Goal: Use online tool/utility: Utilize a website feature to perform a specific function

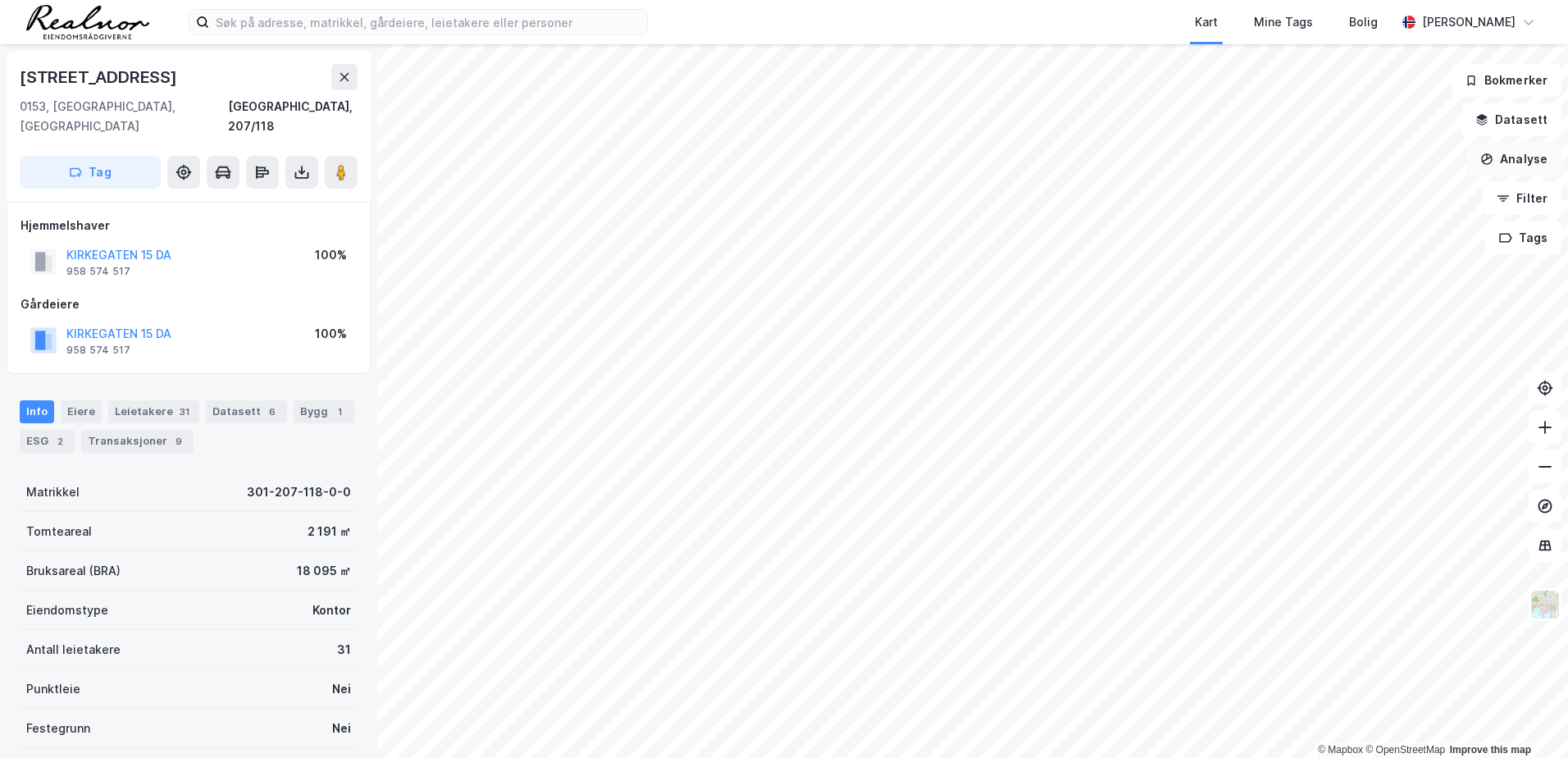
click at [1520, 153] on button "Analyse" at bounding box center [1514, 158] width 95 height 32
click at [1386, 293] on div "Reisetidsanalyse" at bounding box center [1370, 295] width 143 height 14
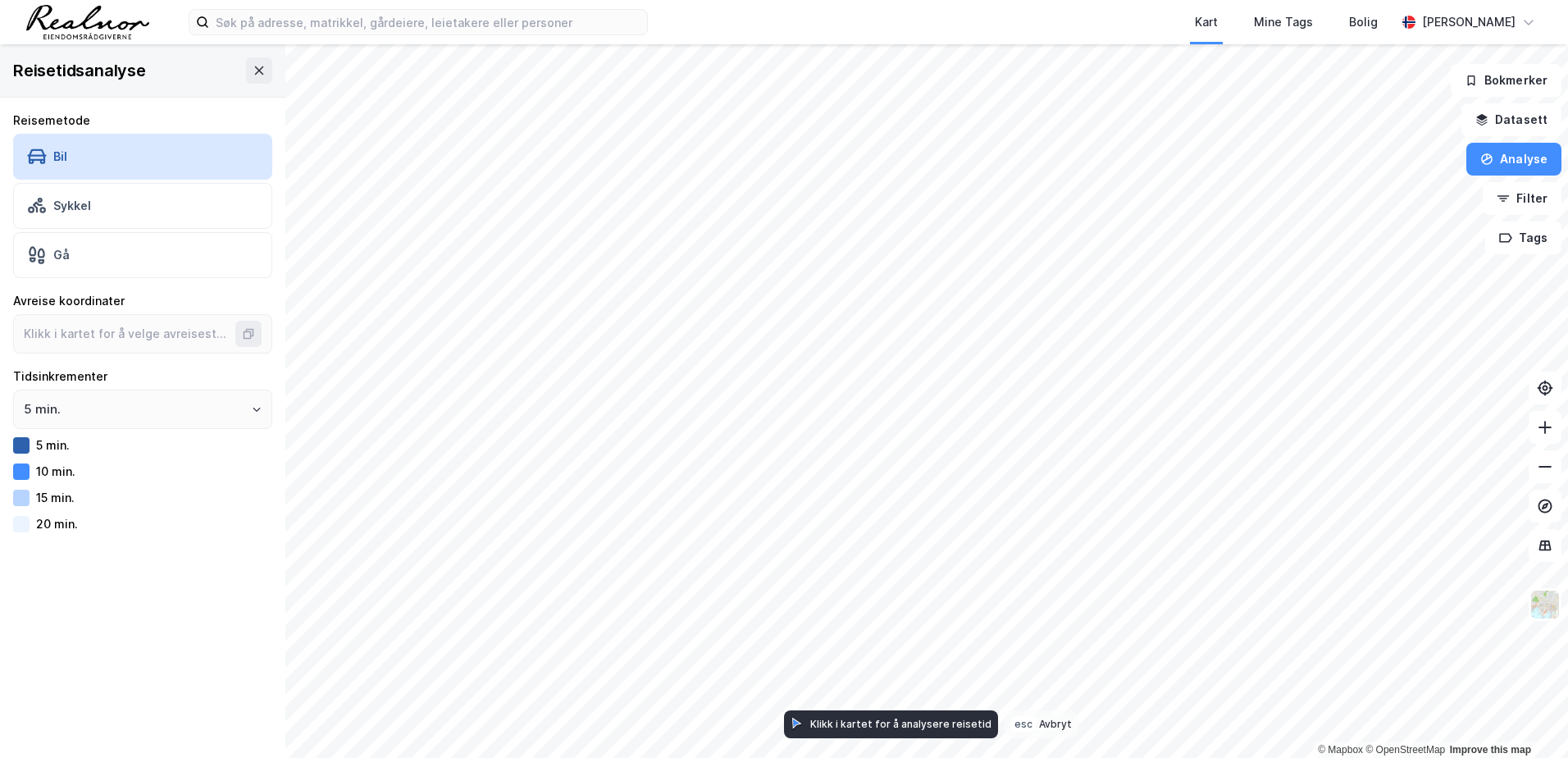
click at [260, 72] on div "Reisetidsanalyse" at bounding box center [143, 71] width 285 height 53
drag, startPoint x: 264, startPoint y: 61, endPoint x: 251, endPoint y: 69, distance: 15.3
click at [263, 62] on div "Reisetidsanalyse" at bounding box center [143, 71] width 285 height 53
click at [253, 69] on icon at bounding box center [259, 70] width 13 height 13
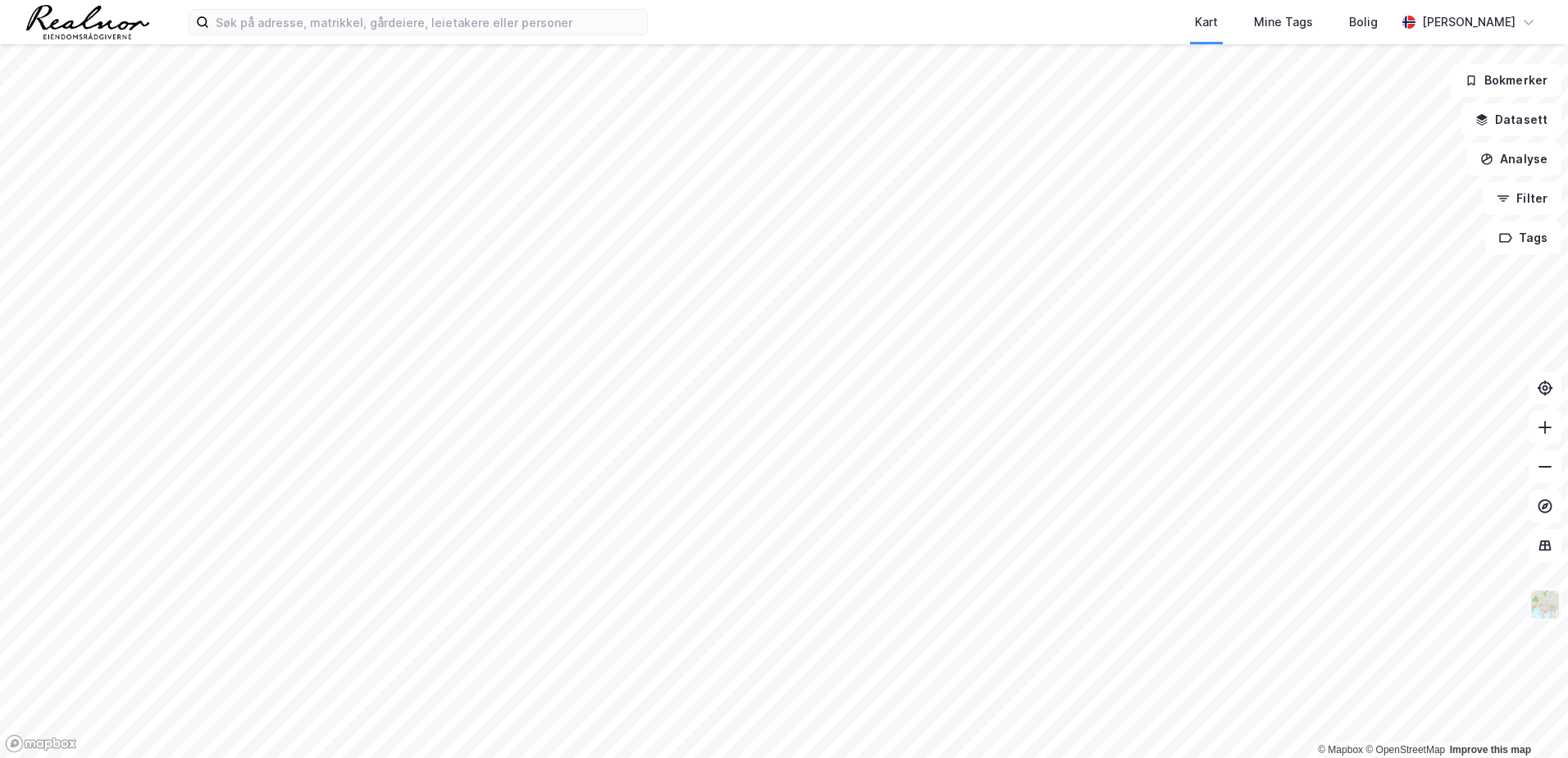
click at [1546, 620] on button at bounding box center [1544, 604] width 32 height 32
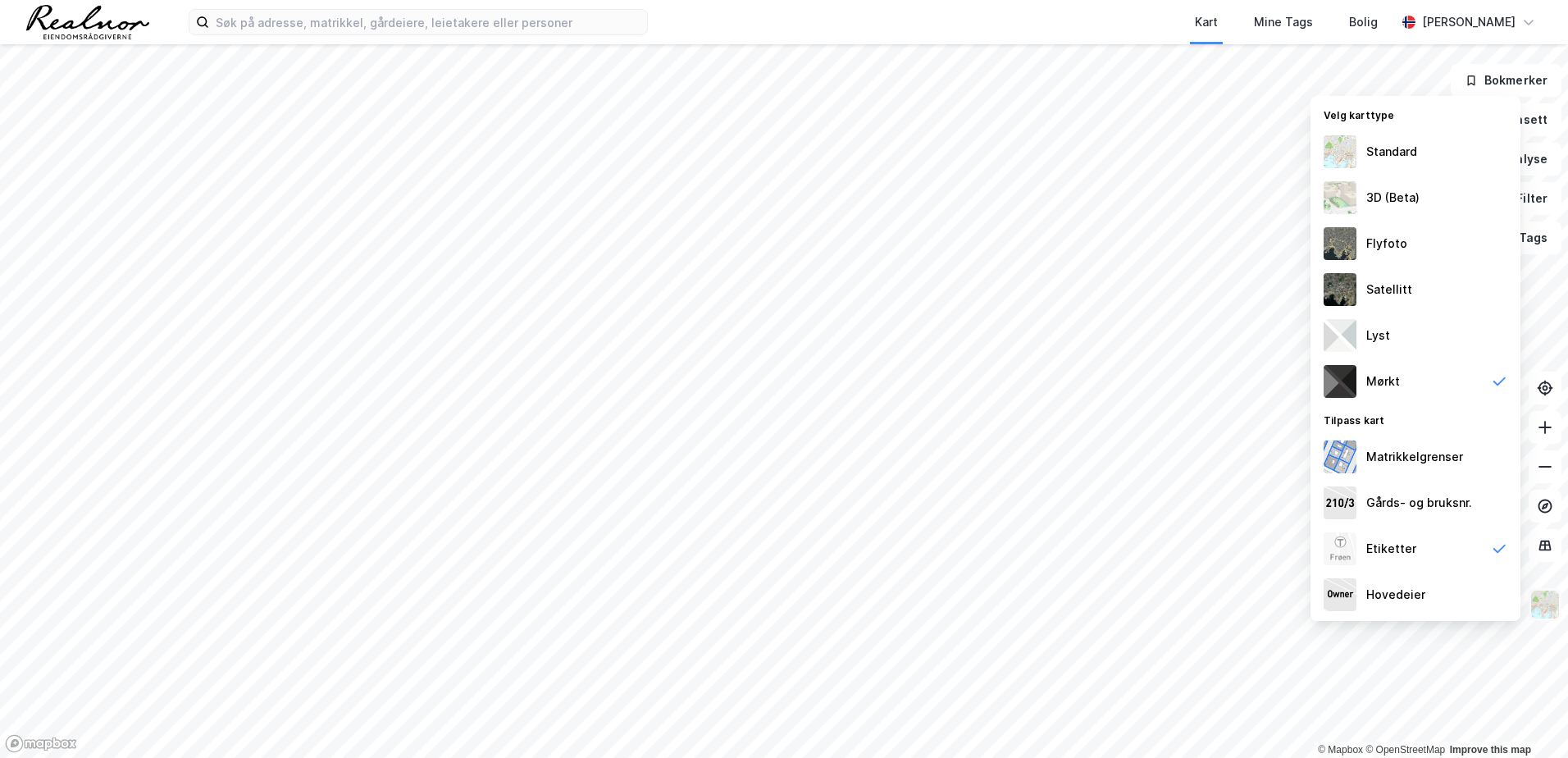
click at [1558, 600] on img at bounding box center [1545, 605] width 32 height 32
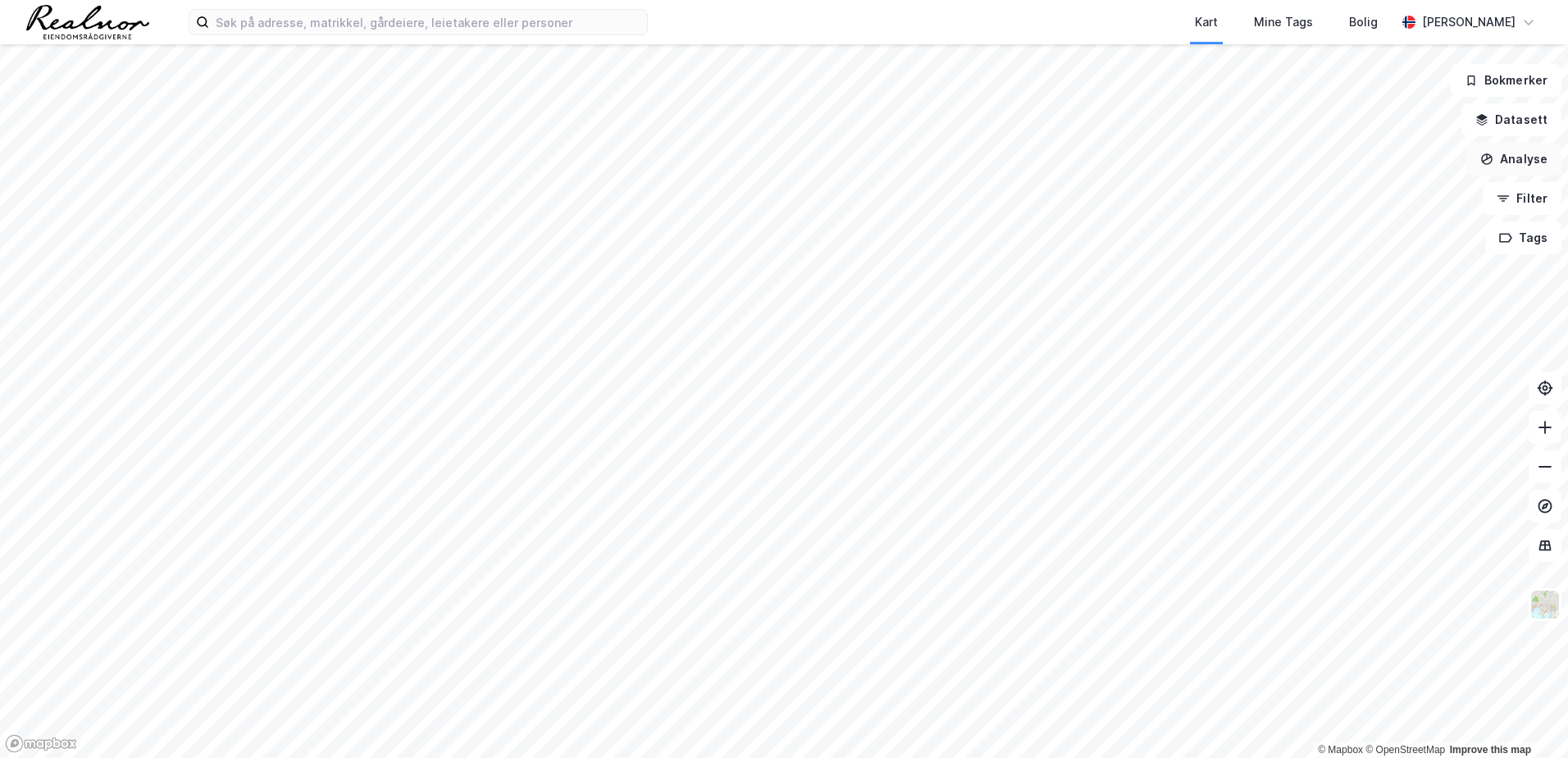
click at [1522, 154] on button "Analyse" at bounding box center [1514, 158] width 95 height 32
click at [1507, 125] on button "Datasett" at bounding box center [1511, 119] width 100 height 32
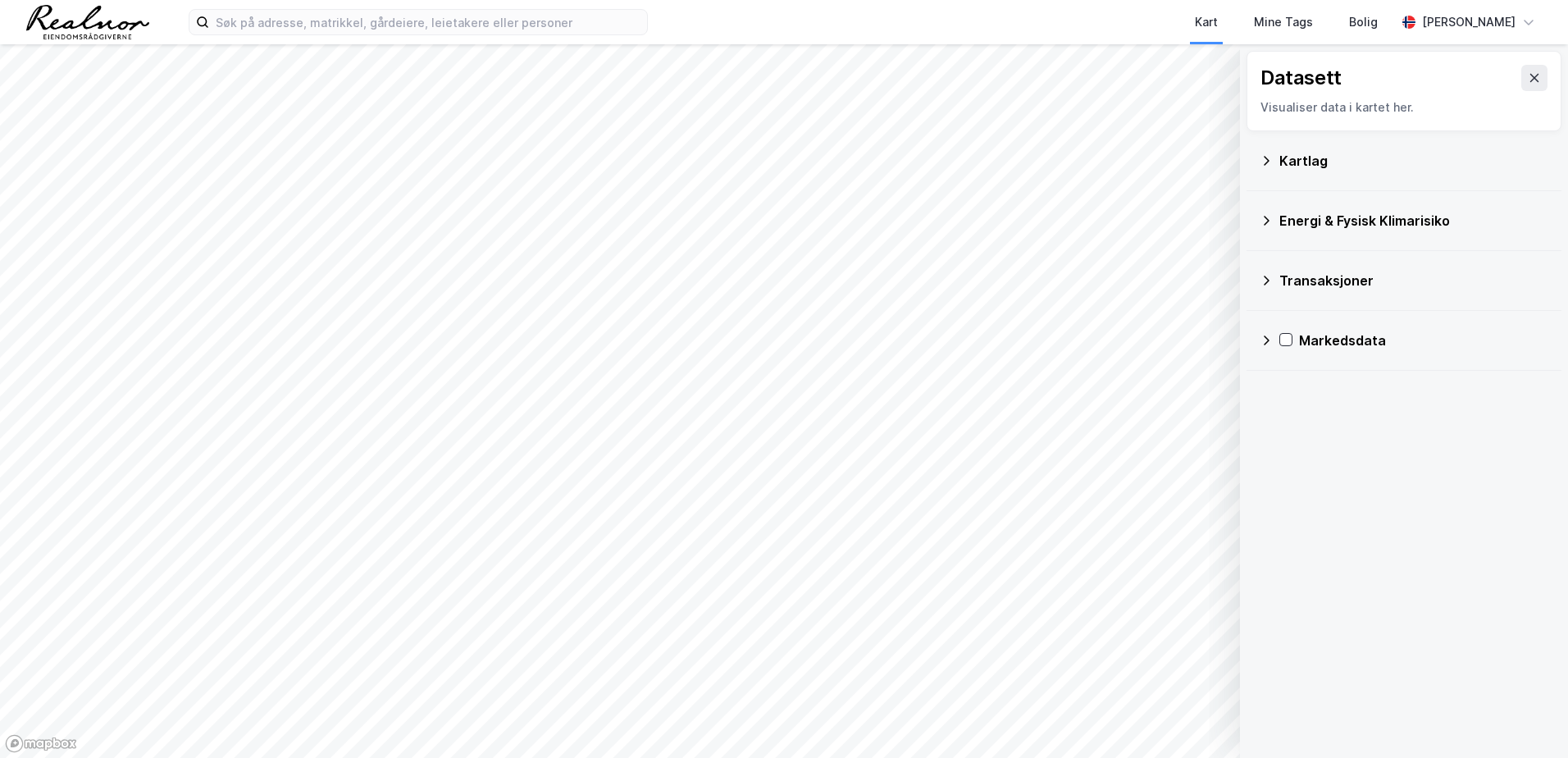
click at [1284, 166] on div "Kartlag" at bounding box center [1413, 160] width 269 height 19
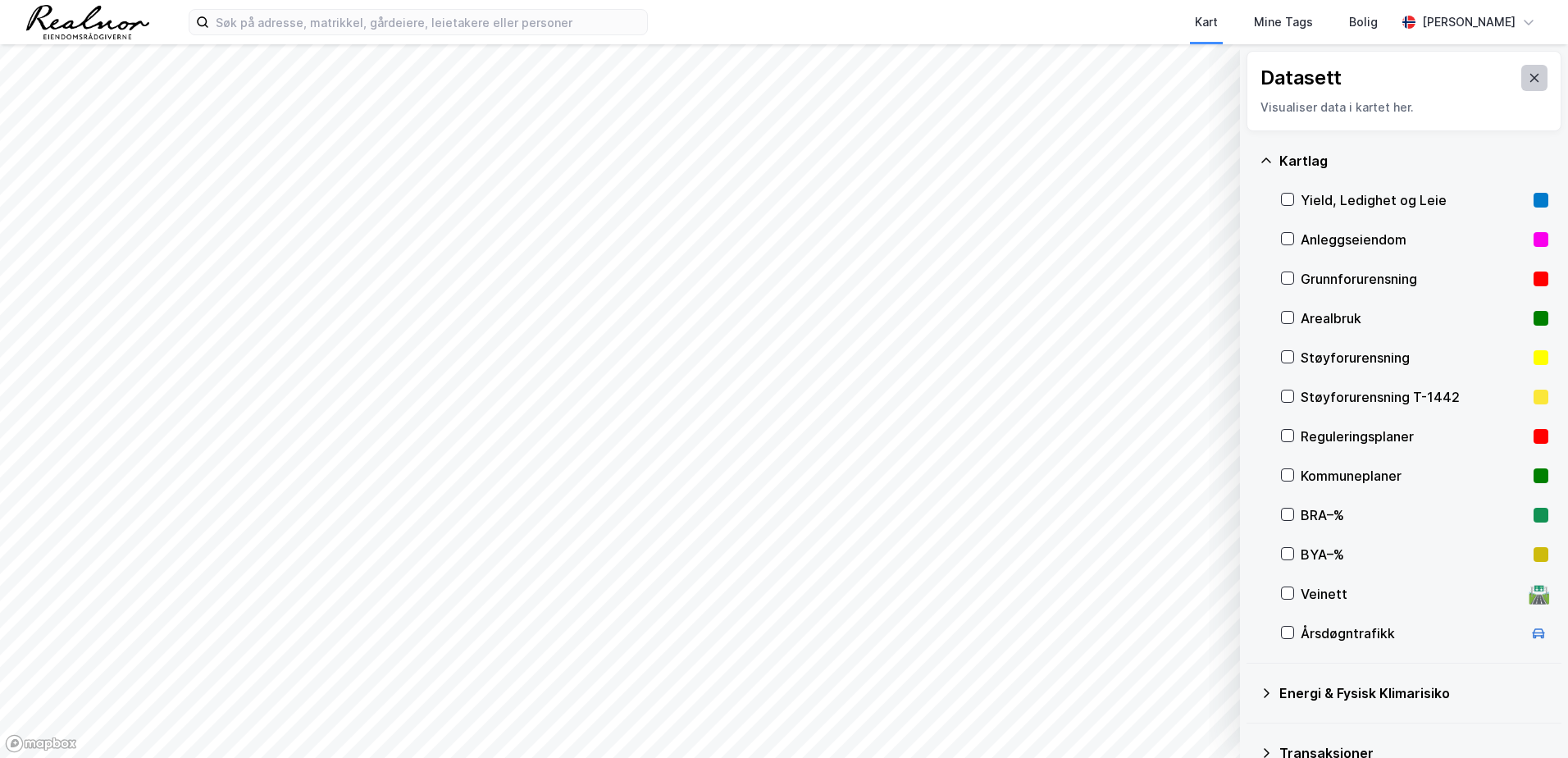
click at [1521, 81] on button at bounding box center [1534, 78] width 26 height 26
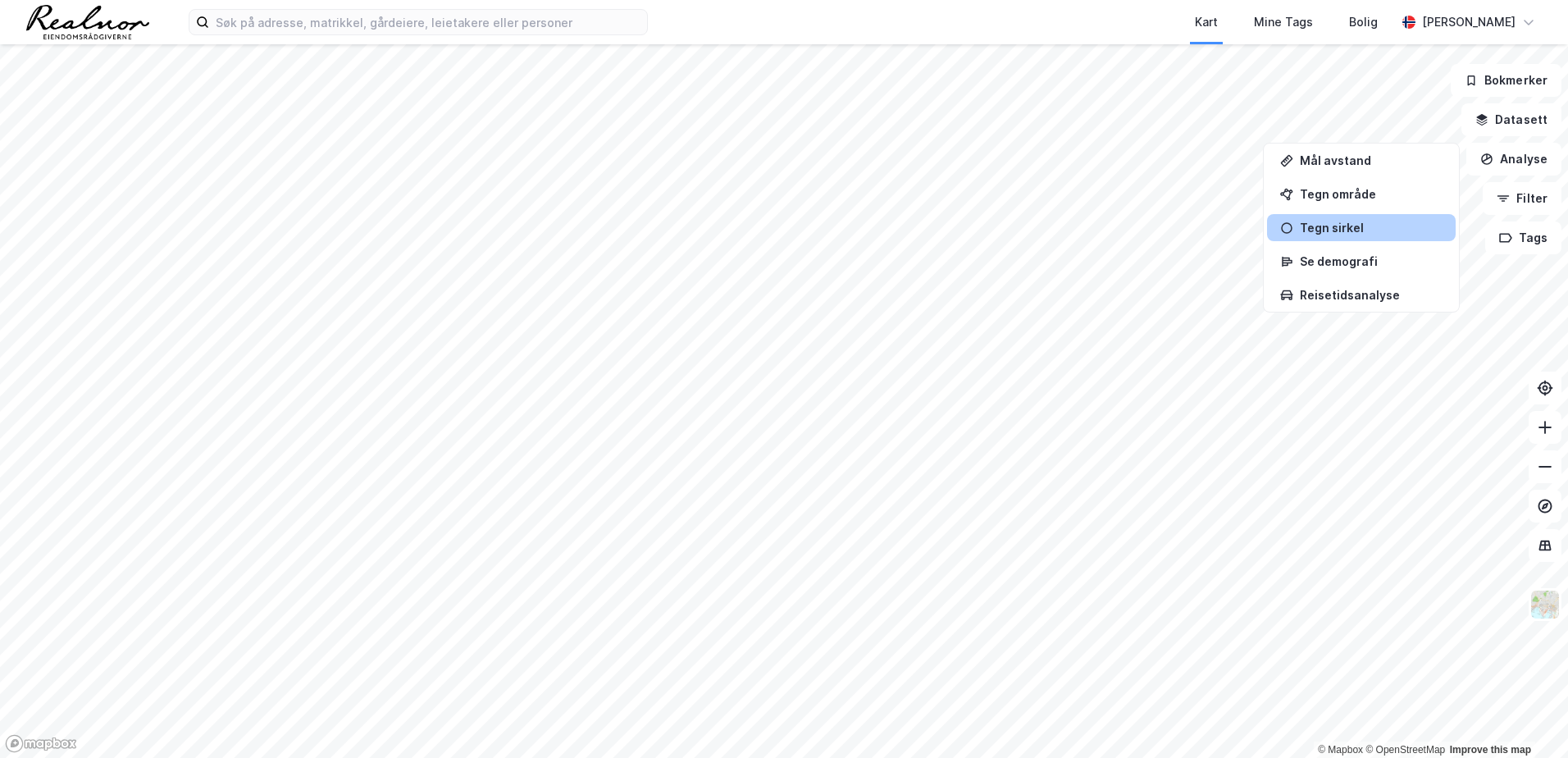
click at [1362, 214] on div "Tegn sirkel" at bounding box center [1362, 228] width 189 height 27
